Goal: Information Seeking & Learning: Compare options

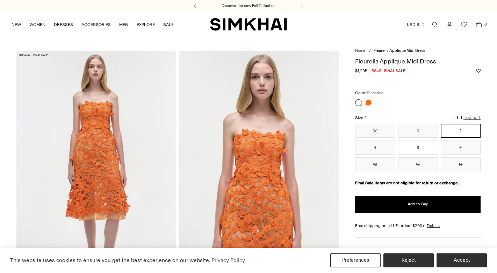
click at [368, 103] on link at bounding box center [368, 102] width 7 height 7
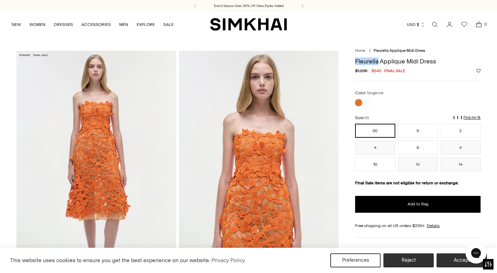
drag, startPoint x: 356, startPoint y: 62, endPoint x: 379, endPoint y: 62, distance: 22.4
click at [379, 62] on h1 "Fleurella Applique Midi Dress" at bounding box center [418, 61] width 126 height 6
copy h1 "Fleurella"
click at [436, 27] on link "Open search modal" at bounding box center [435, 24] width 14 height 14
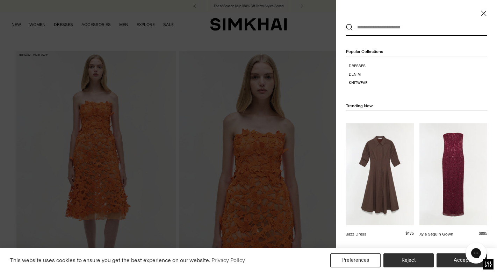
paste input "*********"
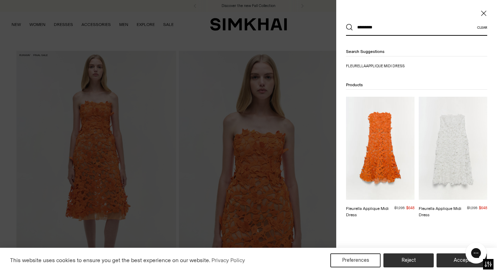
type input "*********"
click at [317, 211] on div at bounding box center [248, 136] width 497 height 273
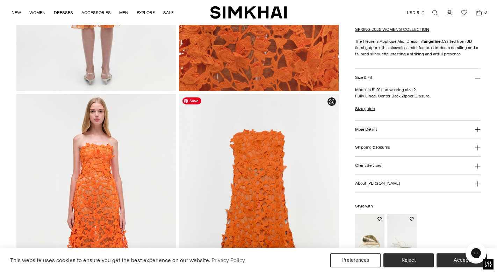
scroll to position [819, 0]
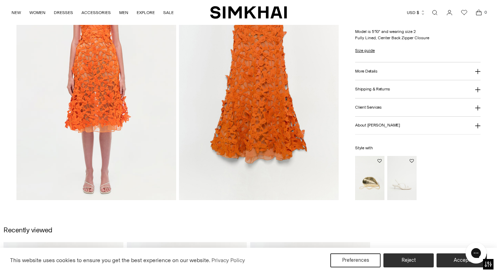
click at [0, 0] on img "Bridget Metal Oyster Clutch" at bounding box center [0, 0] width 0 height 0
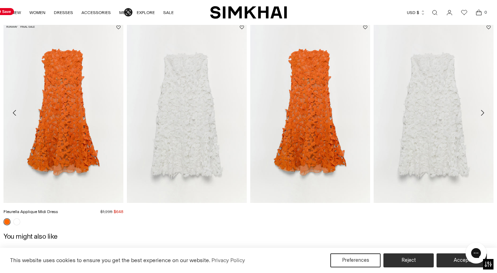
scroll to position [571, 0]
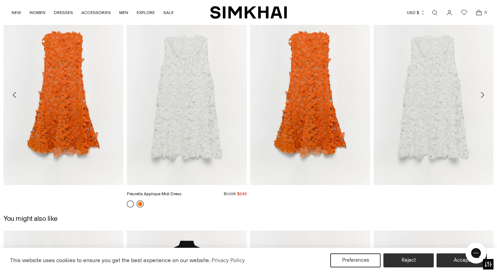
click at [141, 204] on link at bounding box center [140, 203] width 7 height 7
